Goal: Information Seeking & Learning: Learn about a topic

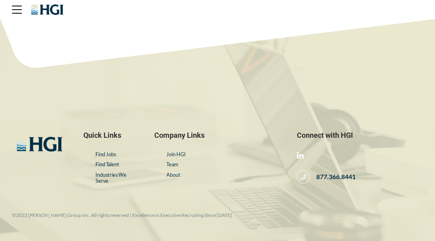
scroll to position [16, 0]
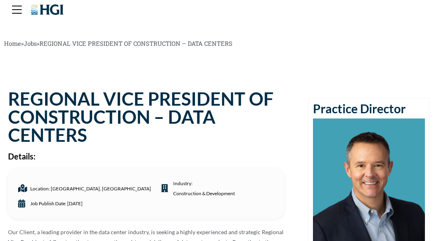
scroll to position [16, 0]
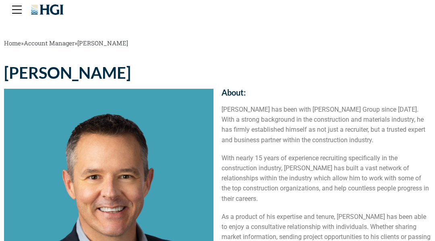
scroll to position [16, 0]
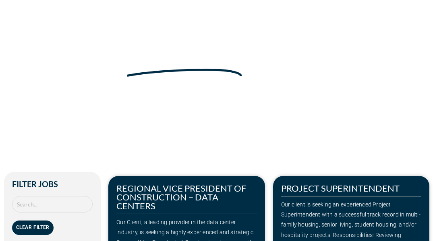
scroll to position [16, 0]
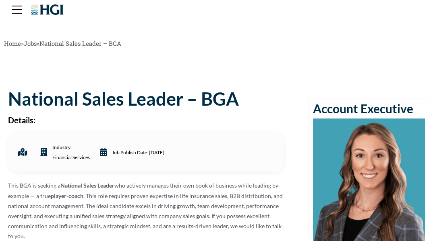
scroll to position [16, 0]
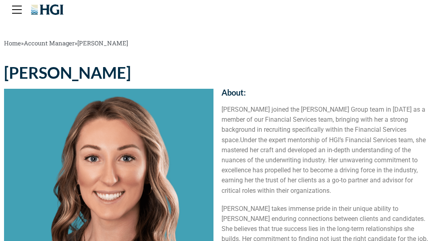
scroll to position [16, 0]
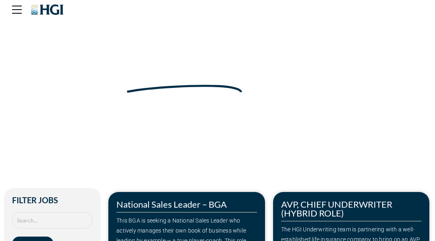
scroll to position [16, 0]
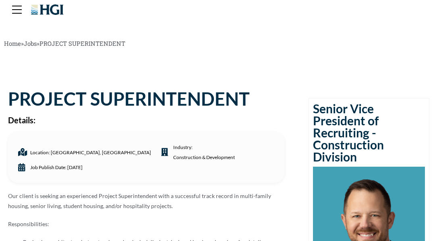
scroll to position [16, 0]
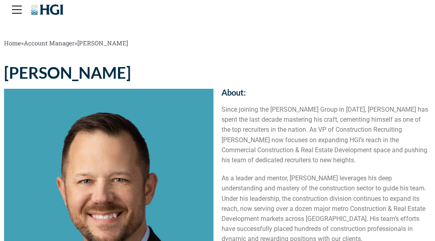
scroll to position [16, 0]
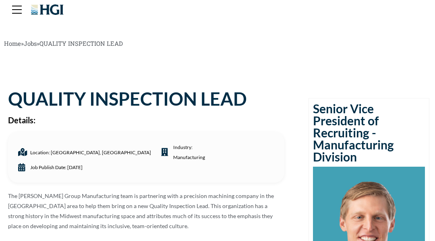
scroll to position [16, 0]
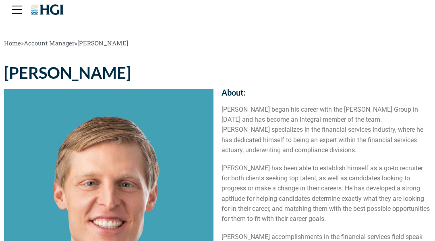
scroll to position [16, 0]
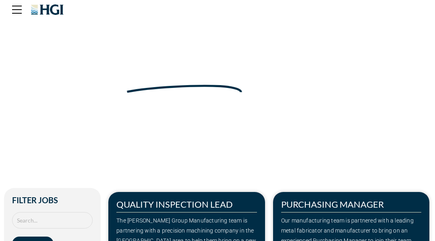
scroll to position [16, 0]
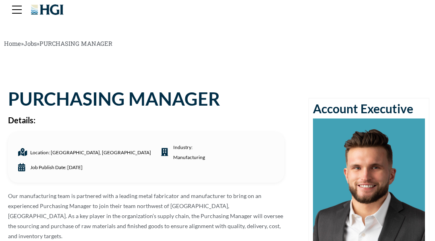
click at [40, 40] on span "Home » Jobs » PURCHASING MANAGER" at bounding box center [58, 43] width 108 height 8
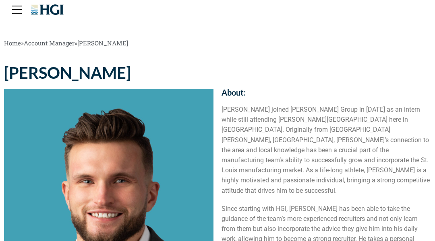
scroll to position [16, 0]
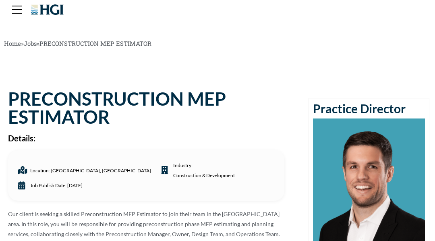
scroll to position [16, 0]
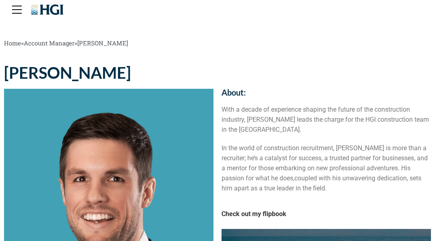
scroll to position [16, 0]
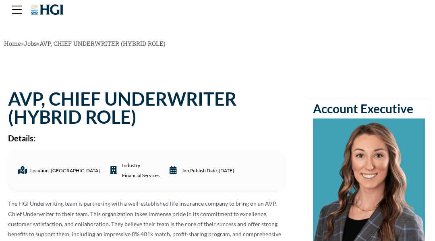
scroll to position [16, 0]
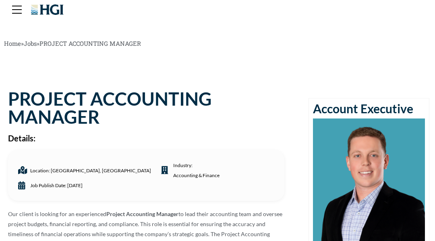
scroll to position [16, 0]
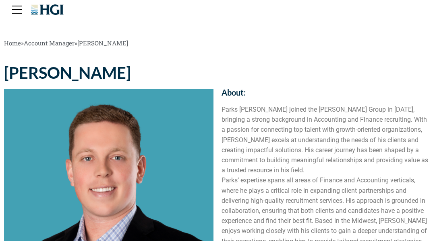
scroll to position [16, 0]
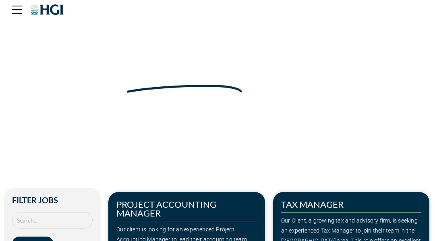
click at [40, 40] on div "Make Your Next Move" at bounding box center [217, 62] width 427 height 72
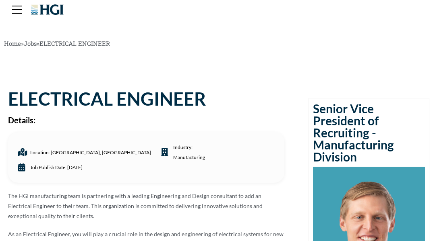
scroll to position [16, 0]
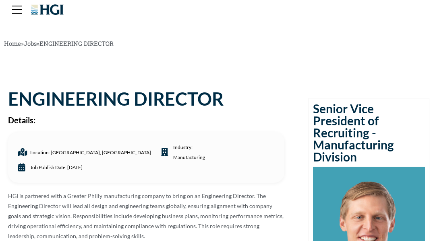
scroll to position [16, 0]
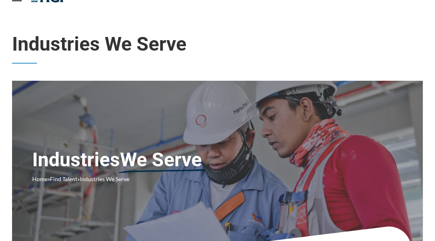
scroll to position [16, 0]
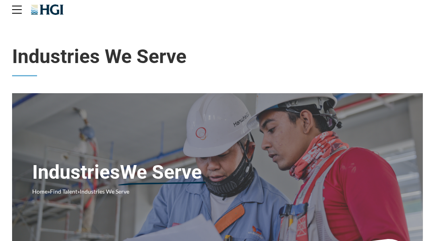
scroll to position [16, 0]
